Goal: Task Accomplishment & Management: Manage account settings

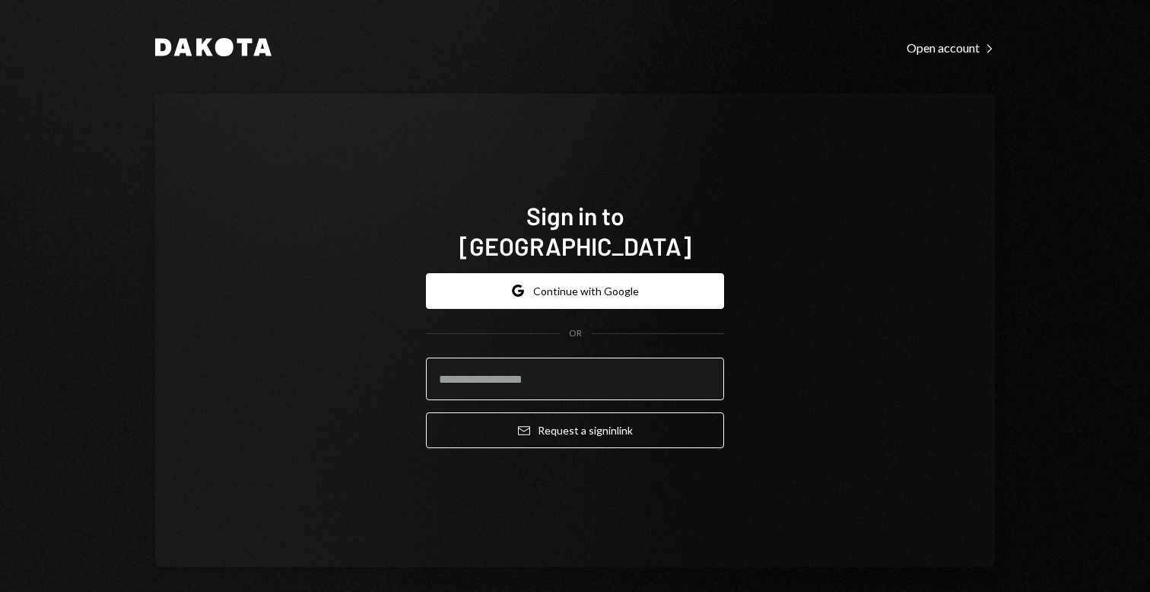
click at [577, 377] on input "email" at bounding box center [575, 379] width 298 height 43
type input "**********"
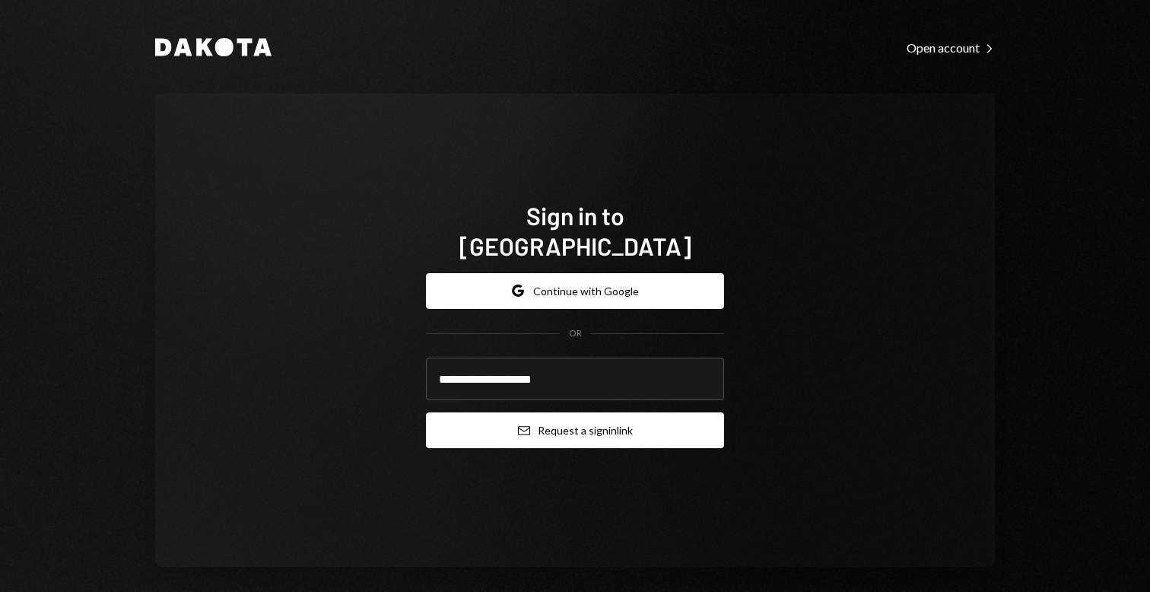
click at [595, 423] on button "Email Request a sign in link" at bounding box center [575, 430] width 298 height 36
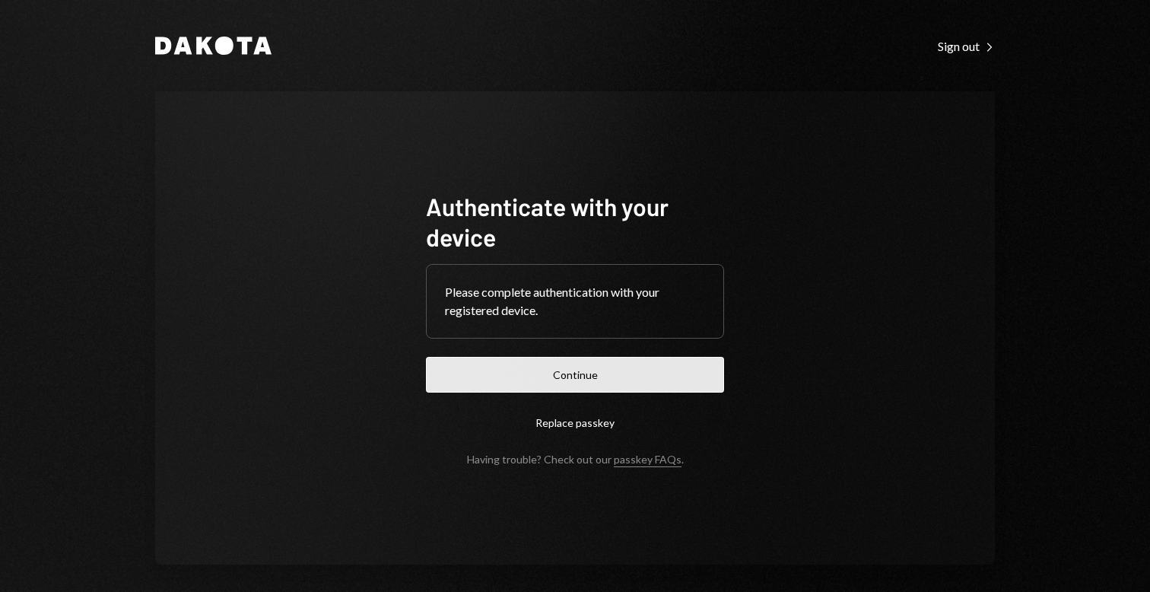
click at [625, 390] on button "Continue" at bounding box center [575, 375] width 298 height 36
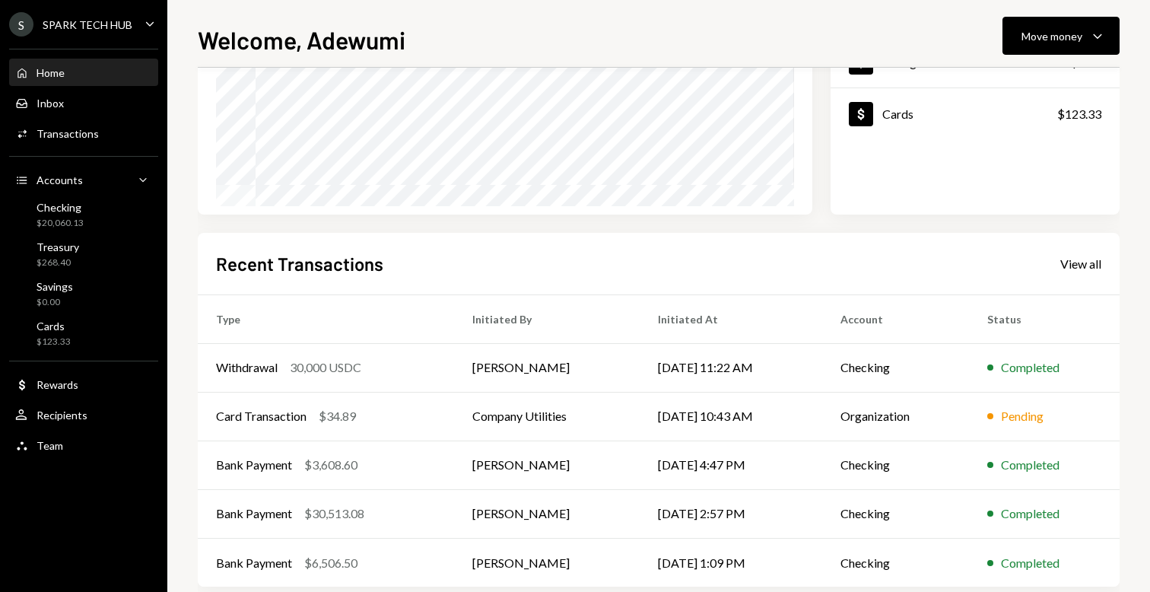
scroll to position [231, 0]
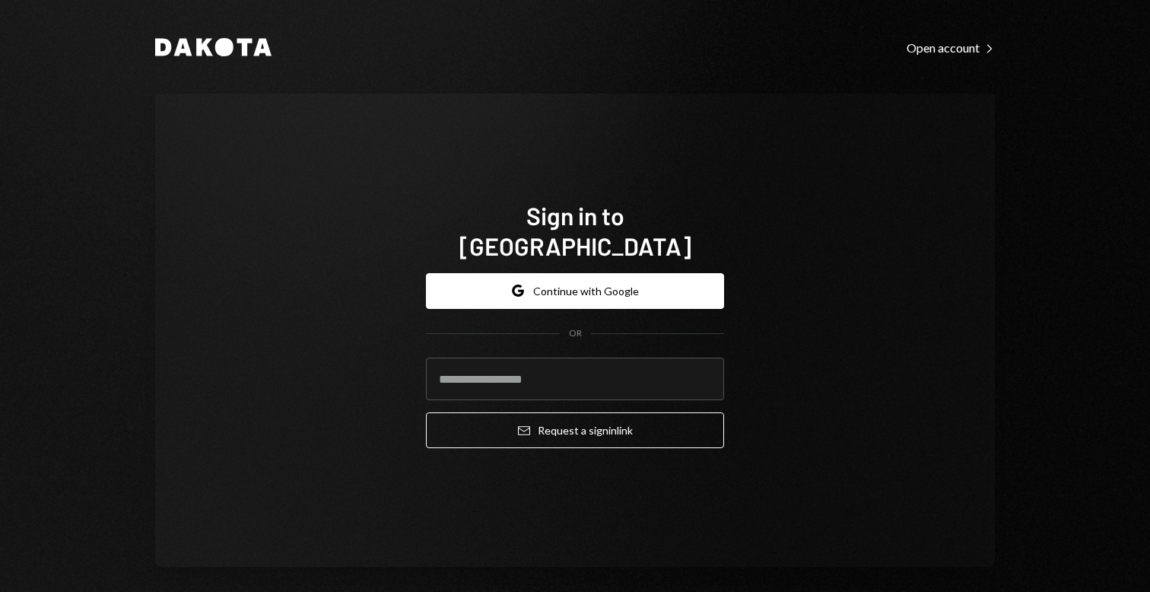
click at [560, 358] on input "email" at bounding box center [575, 379] width 298 height 43
type input "**********"
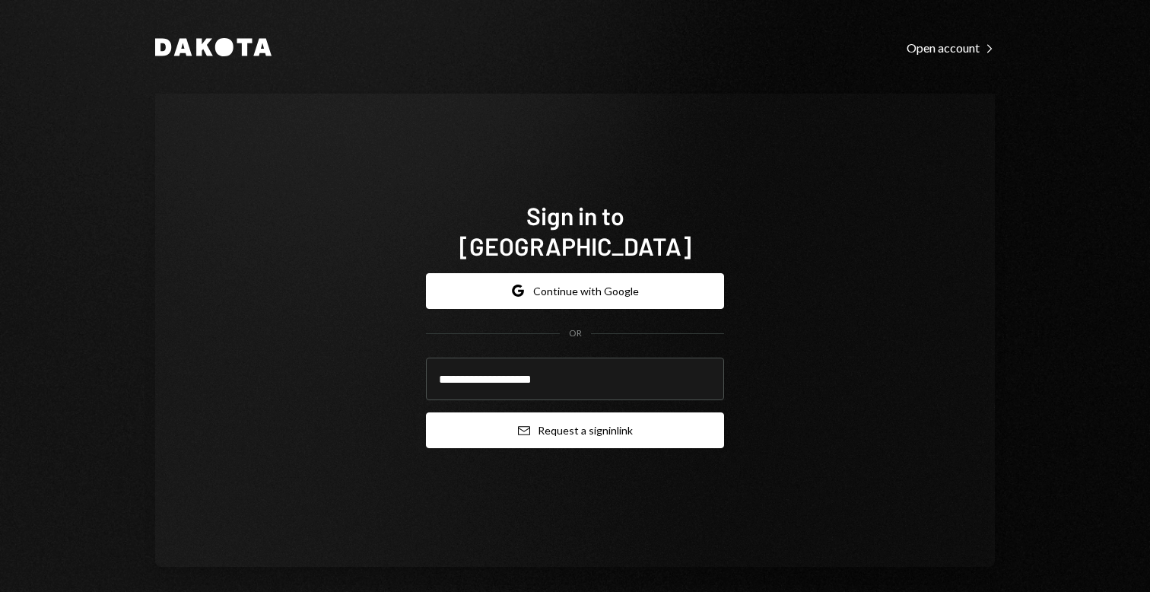
click at [645, 417] on button "Email Request a sign in link" at bounding box center [575, 430] width 298 height 36
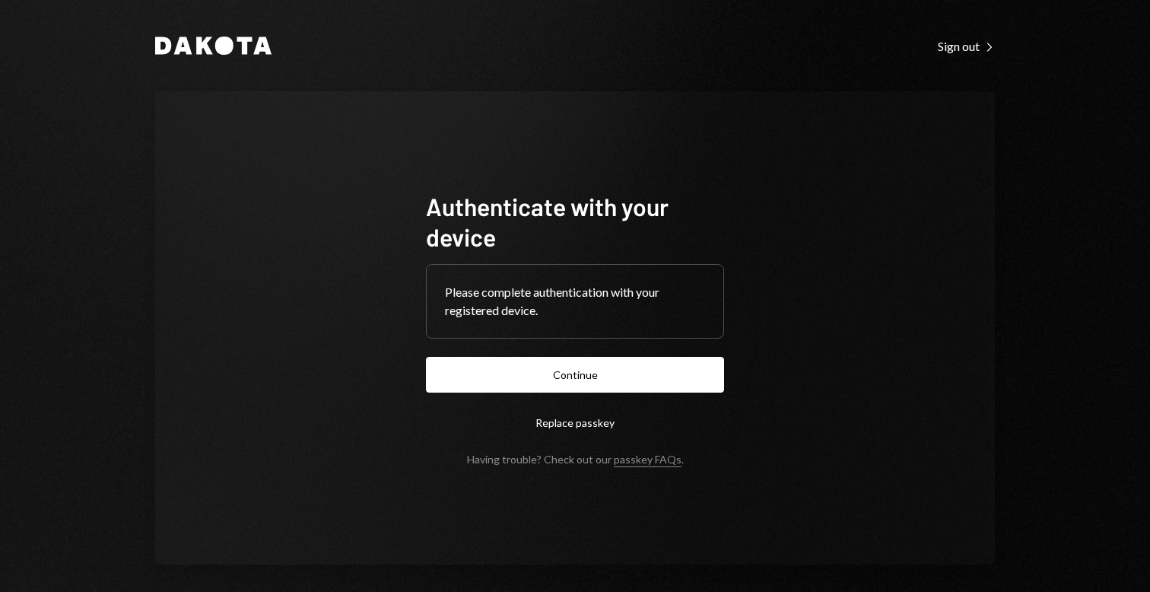
click at [581, 392] on form "Authenticate with your device Please complete authentication with your register…" at bounding box center [575, 328] width 298 height 275
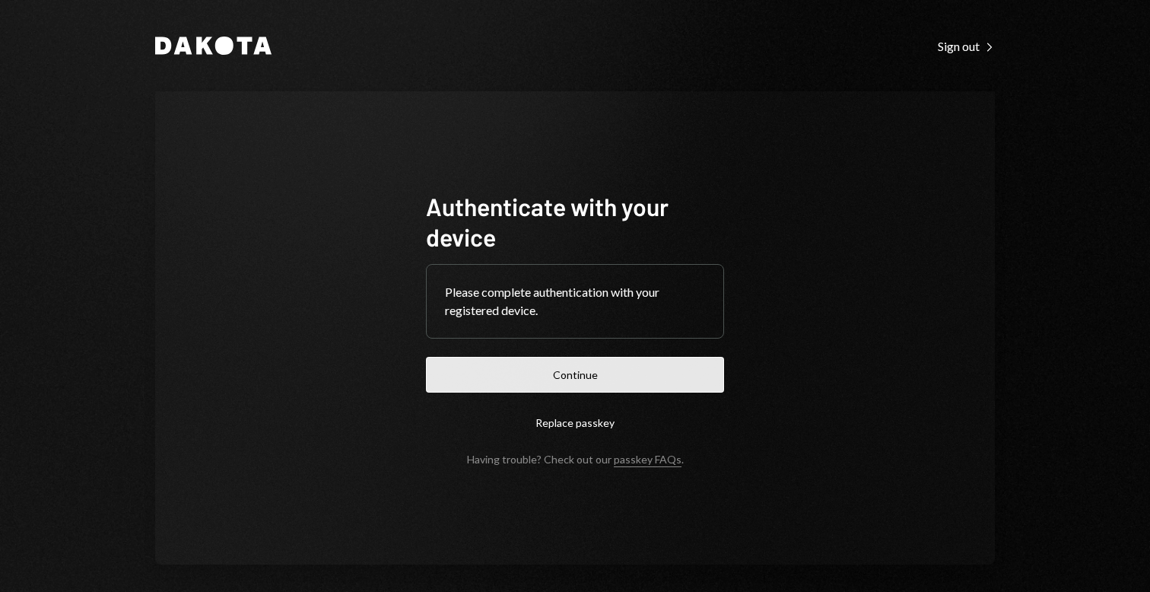
click at [577, 377] on button "Continue" at bounding box center [575, 375] width 298 height 36
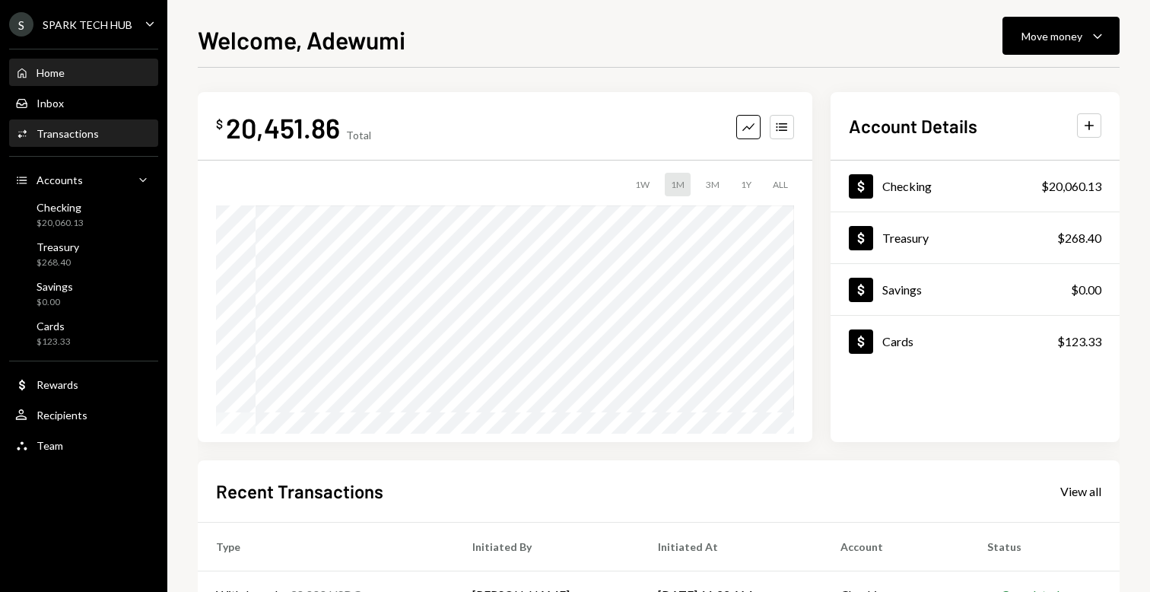
click at [87, 127] on div "Activities Transactions" at bounding box center [57, 134] width 84 height 14
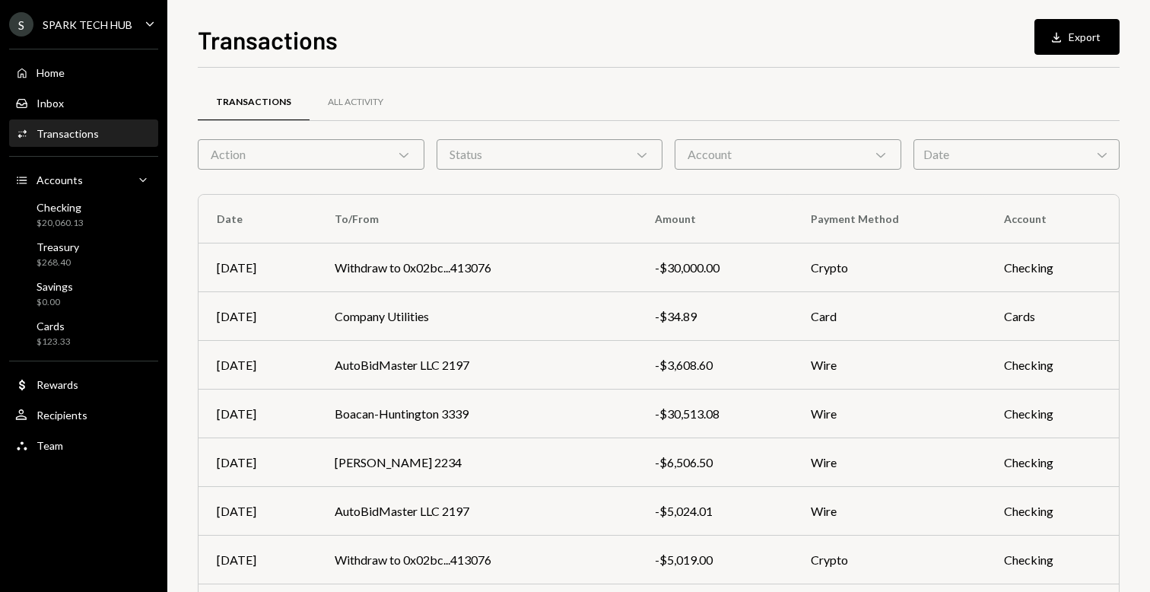
click at [241, 161] on div "Action Chevron Down" at bounding box center [311, 154] width 227 height 30
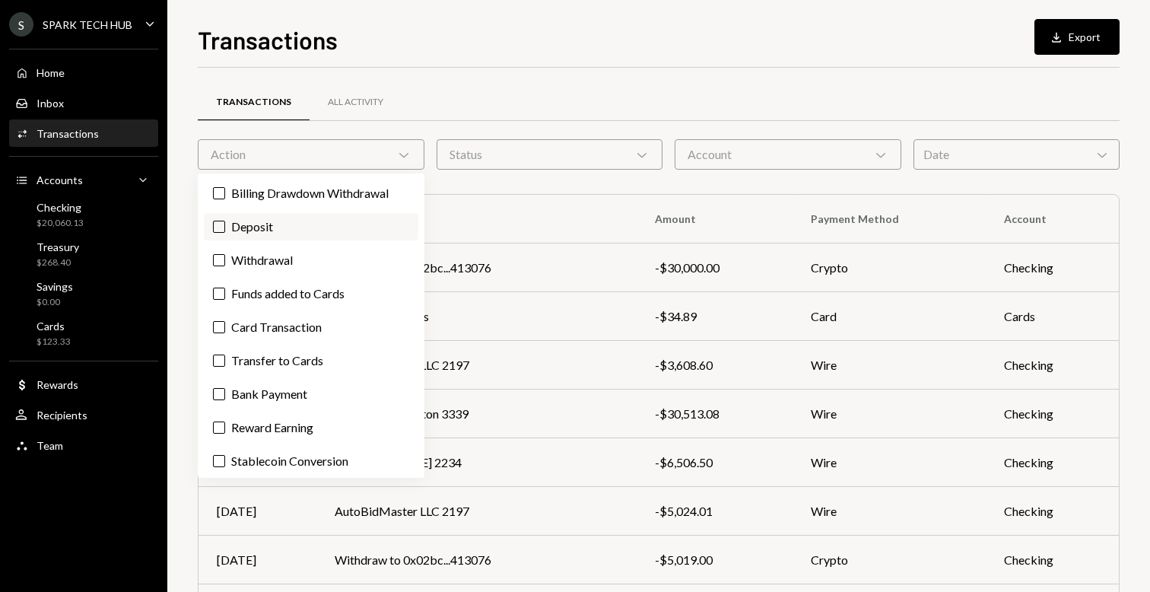
click at [250, 237] on label "Deposit" at bounding box center [311, 226] width 215 height 27
click at [225, 233] on button "Deposit" at bounding box center [219, 227] width 12 height 12
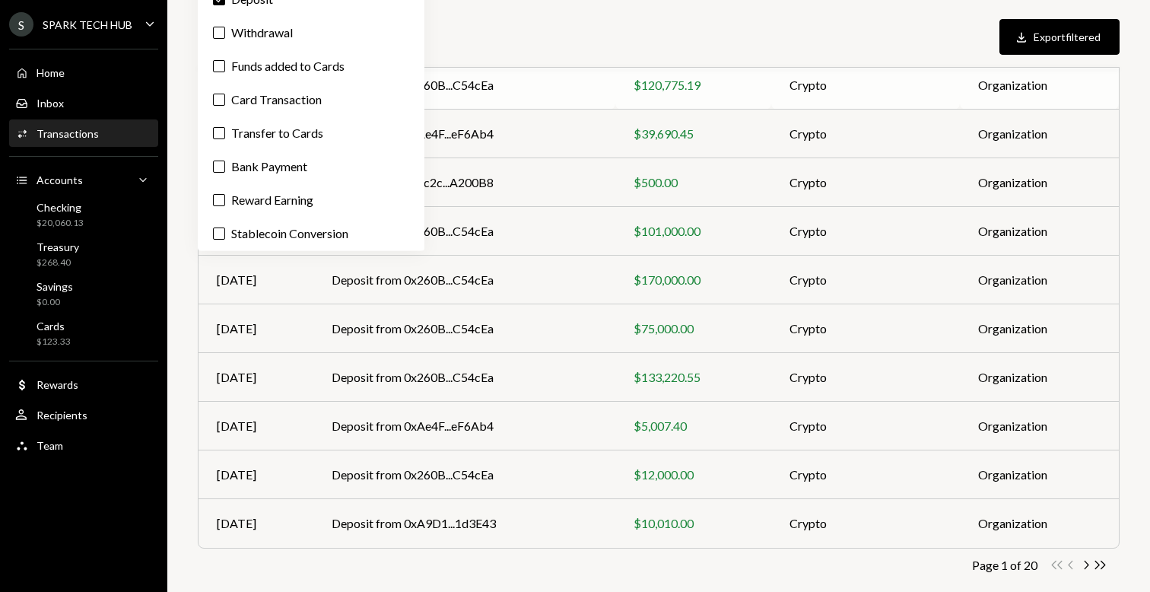
scroll to position [227, 0]
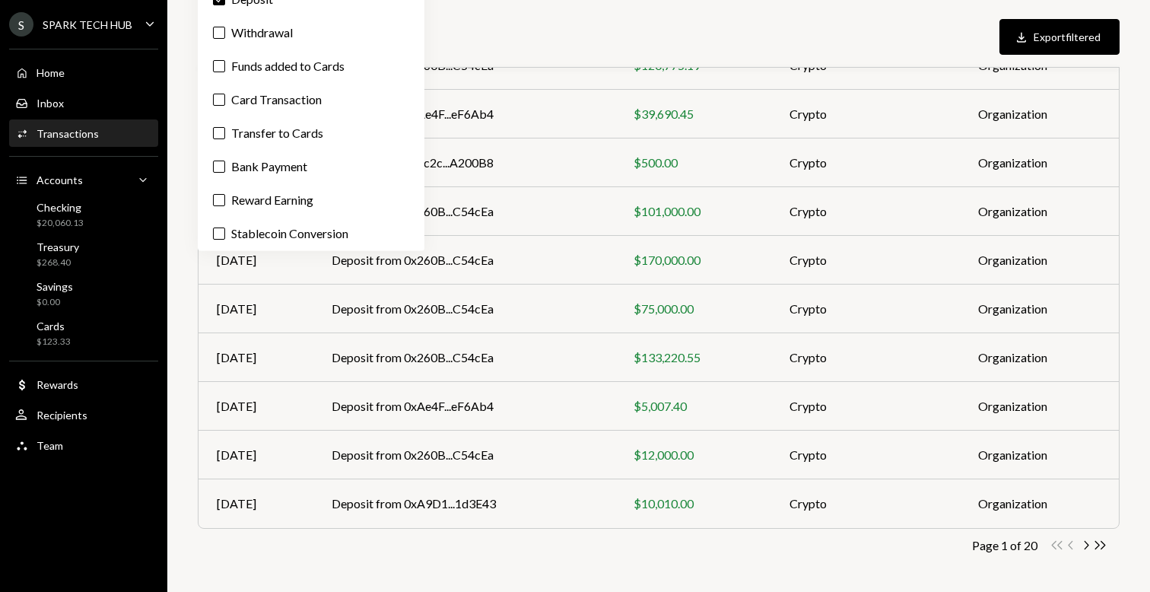
click at [647, 547] on div "Page 1 of 20 Double Arrow Left Chevron Left Chevron Right Double Arrow Right" at bounding box center [659, 545] width 922 height 14
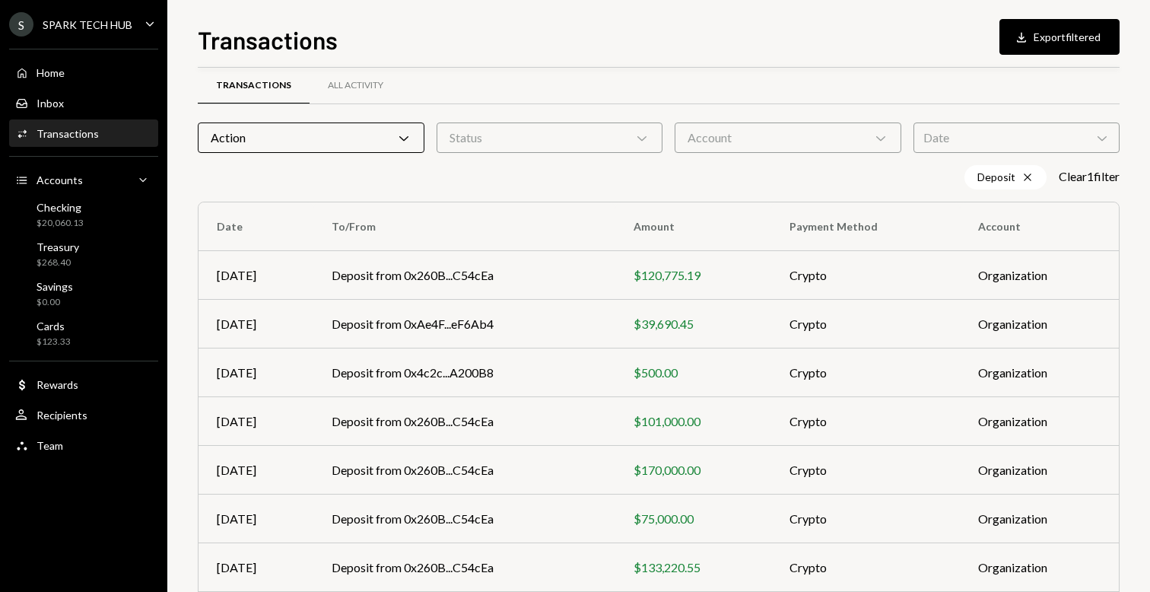
scroll to position [0, 0]
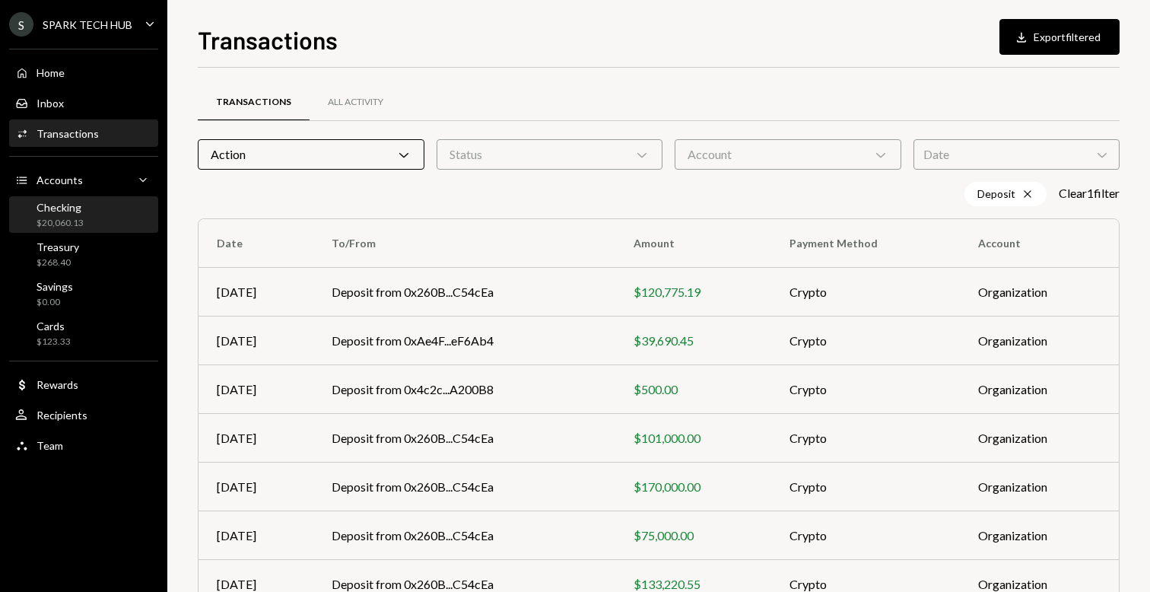
click at [68, 201] on div "Checking" at bounding box center [60, 207] width 47 height 13
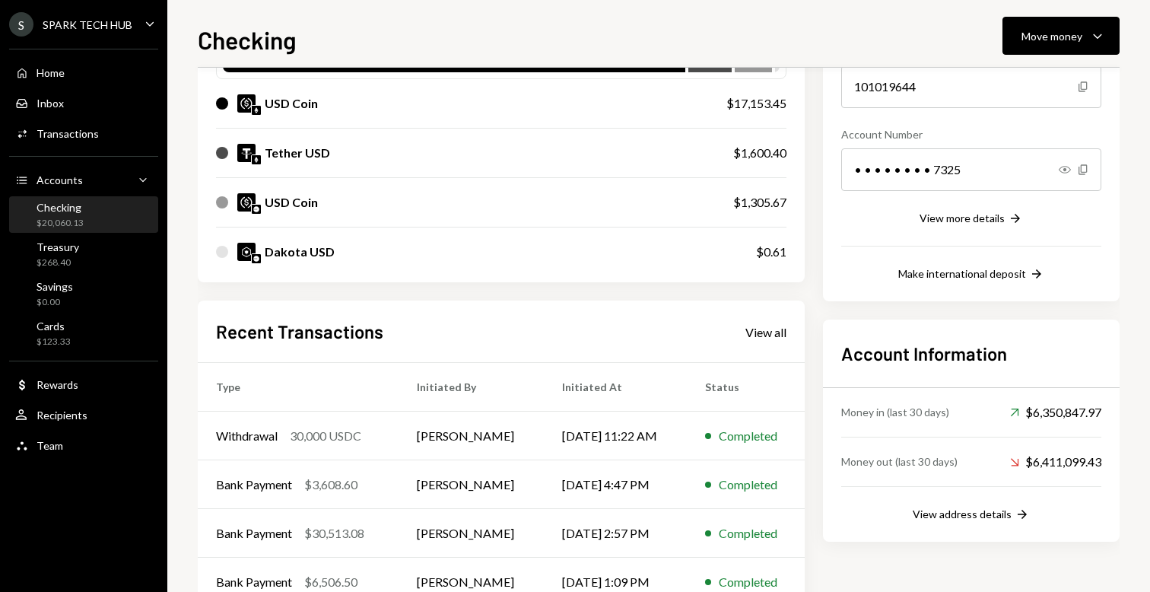
scroll to position [276, 0]
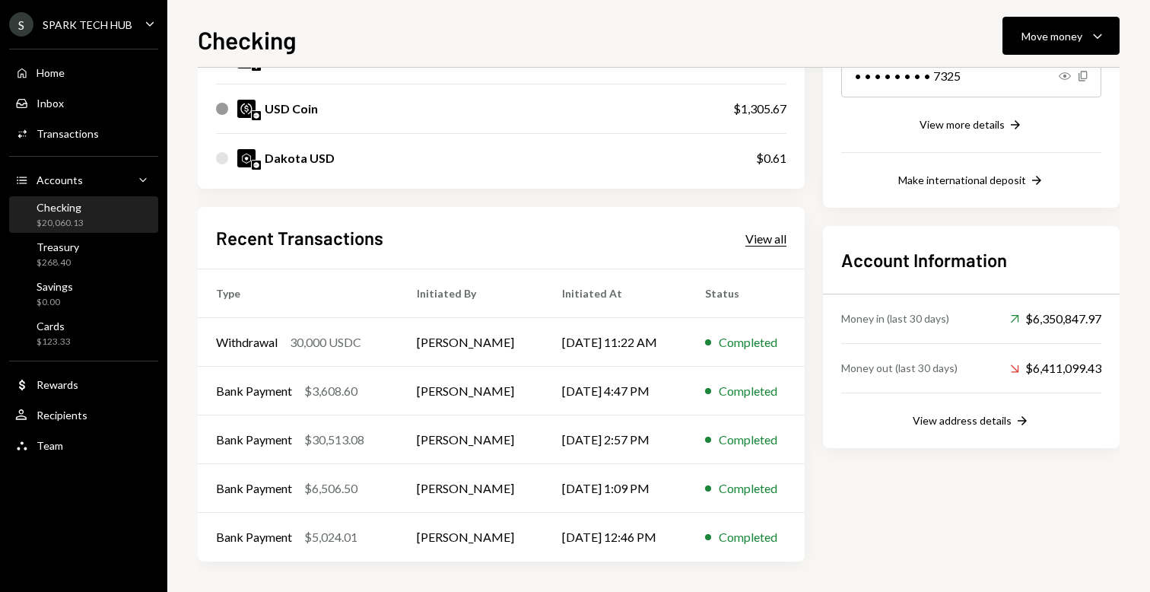
click at [764, 240] on div "View all" at bounding box center [766, 238] width 41 height 15
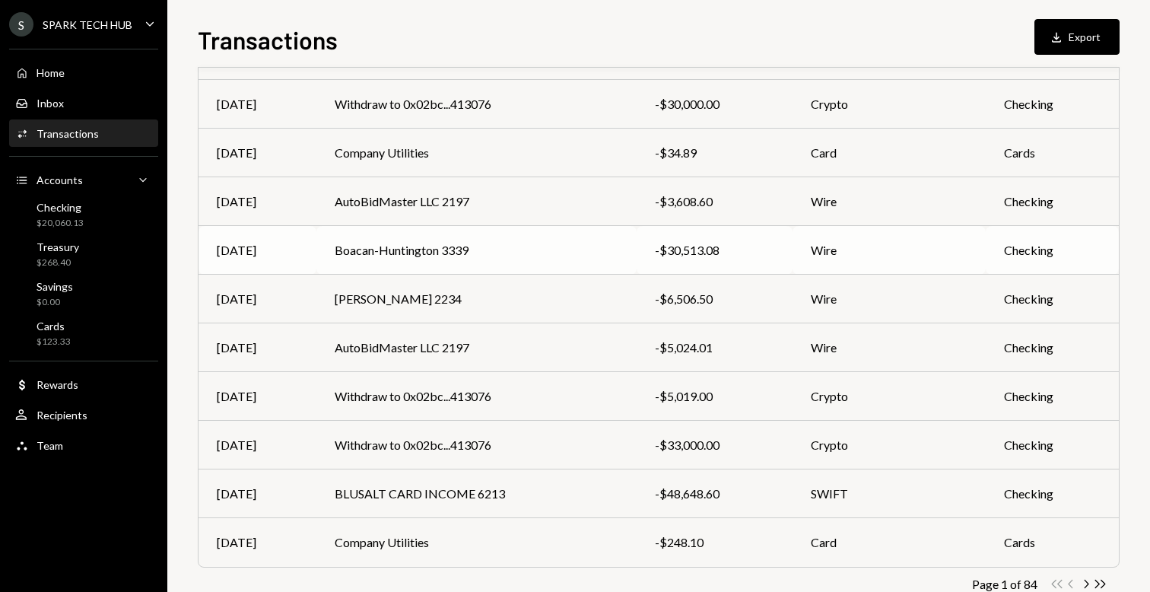
scroll to position [202, 0]
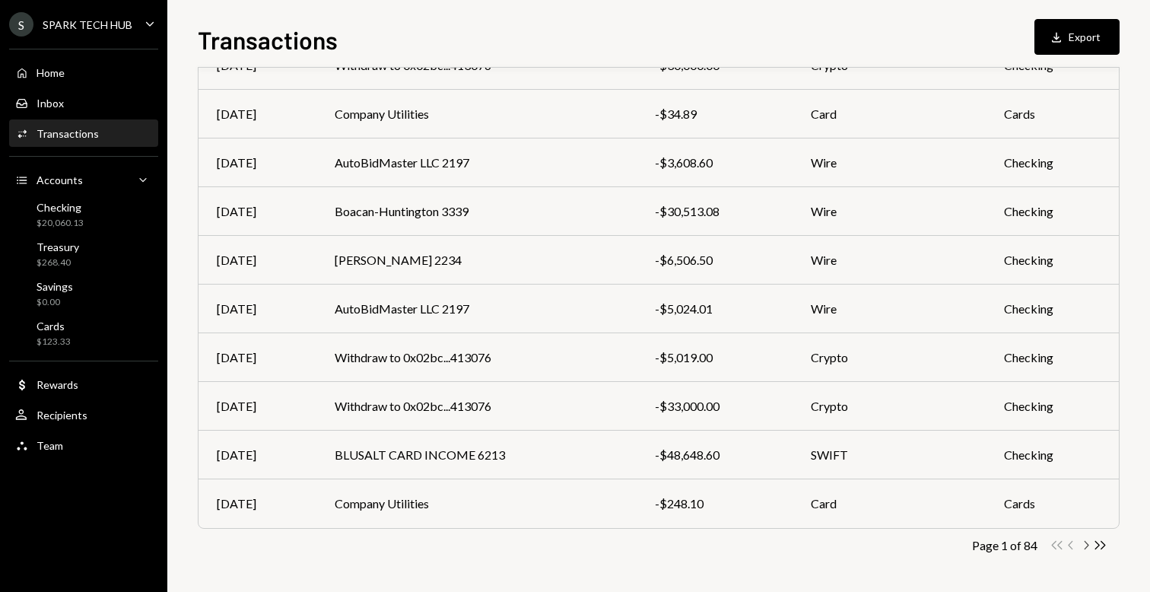
click at [1085, 544] on icon "Chevron Right" at bounding box center [1086, 545] width 14 height 14
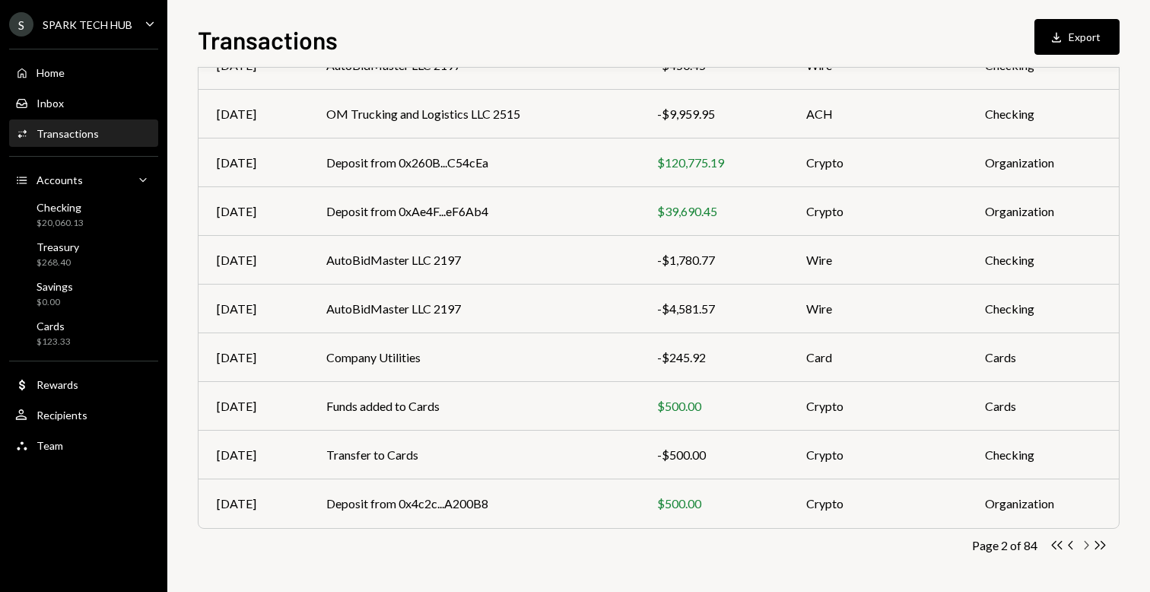
click at [1087, 549] on icon "Chevron Right" at bounding box center [1086, 545] width 14 height 14
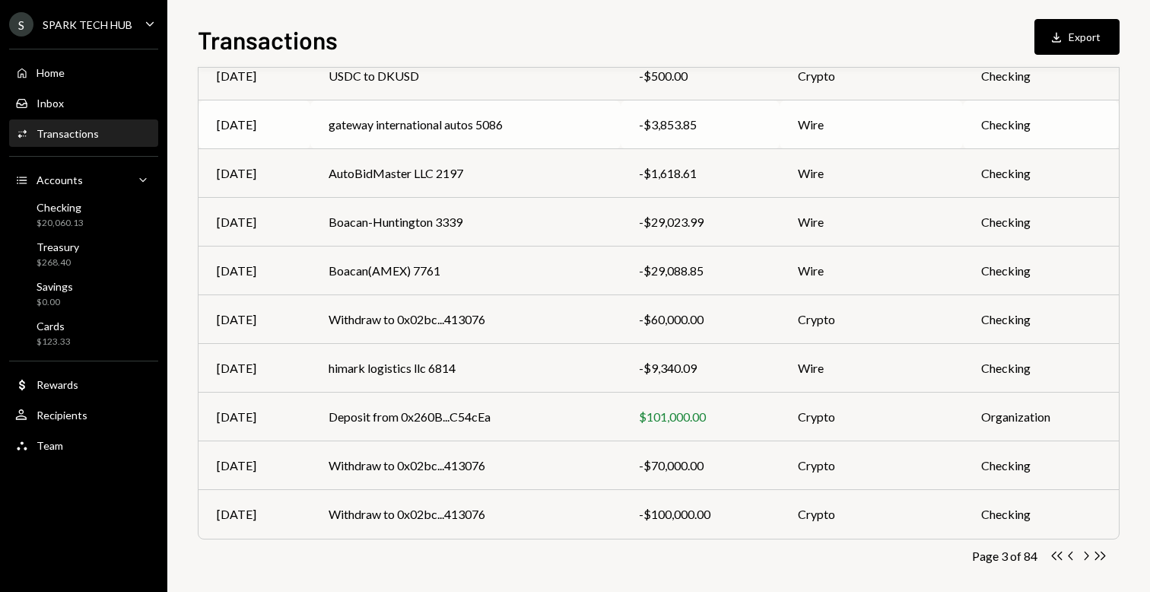
scroll to position [194, 0]
